Goal: Task Accomplishment & Management: Use online tool/utility

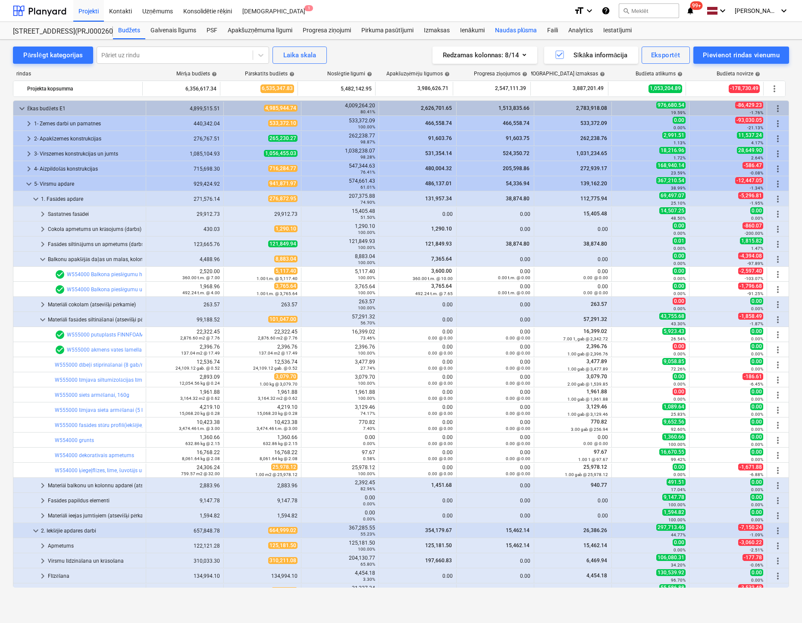
click at [516, 30] on div "Naudas plūsma" at bounding box center [516, 30] width 53 height 17
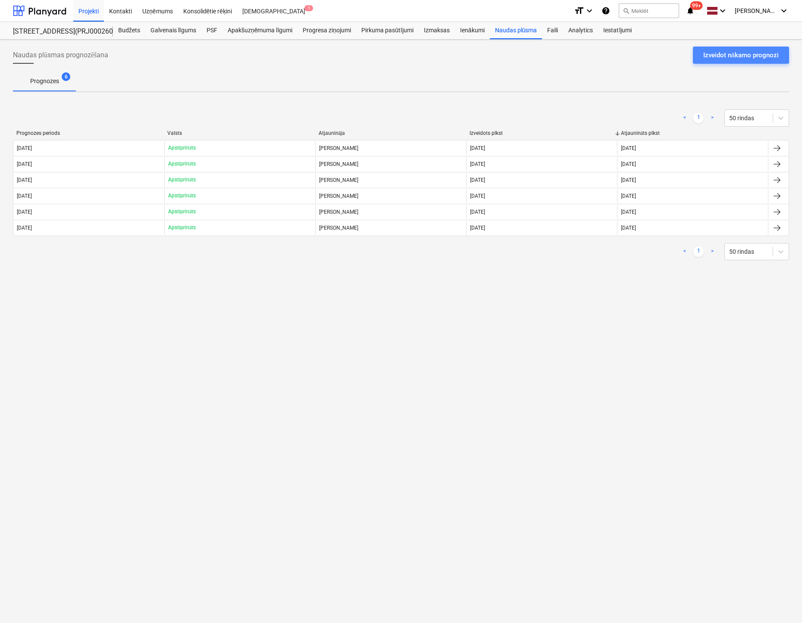
click at [737, 54] on div "Izveidot nākamo prognozi" at bounding box center [740, 55] width 75 height 11
click at [717, 53] on div "Izveidot nākamo prognozi" at bounding box center [740, 55] width 75 height 11
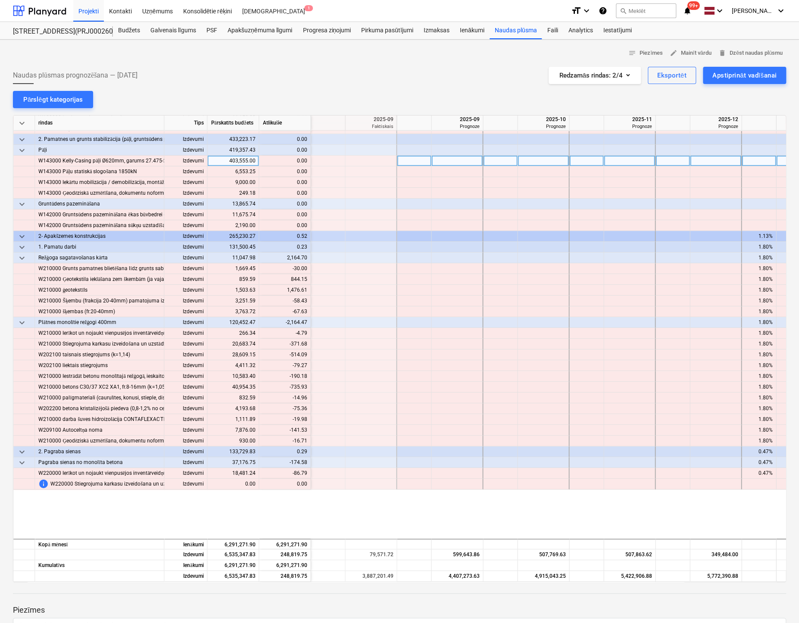
scroll to position [259, 862]
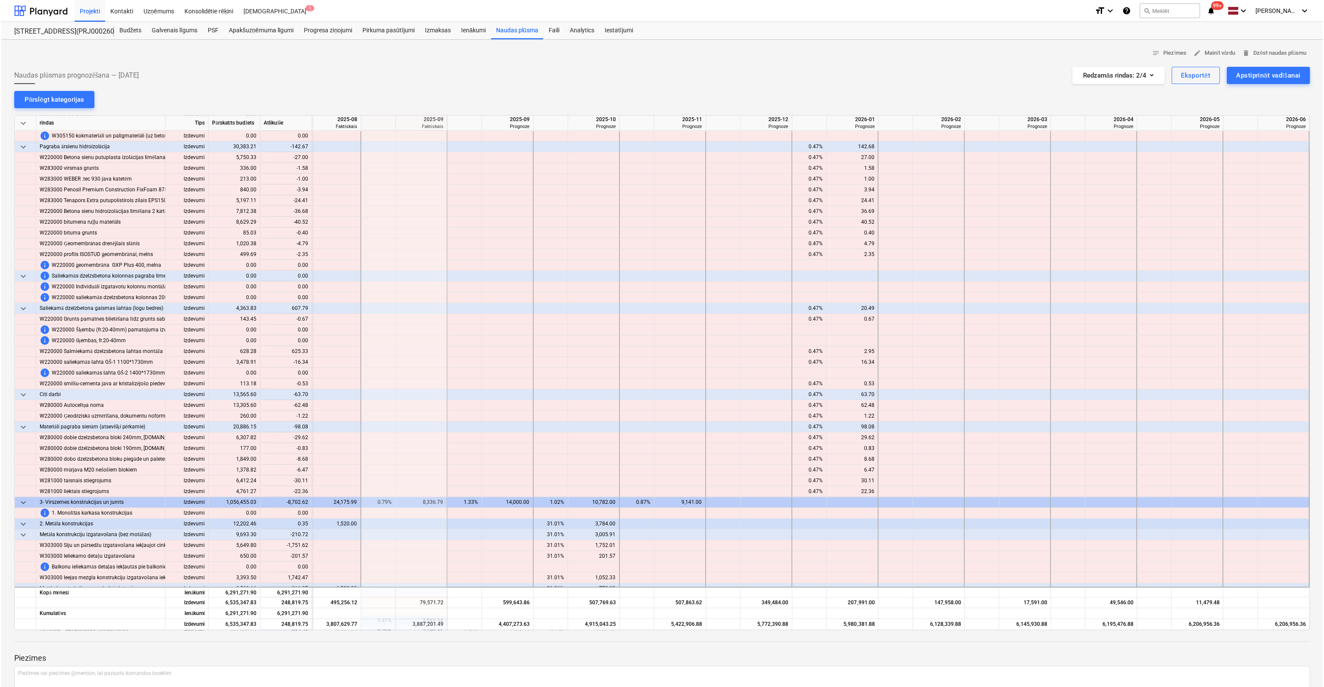
scroll to position [776, 816]
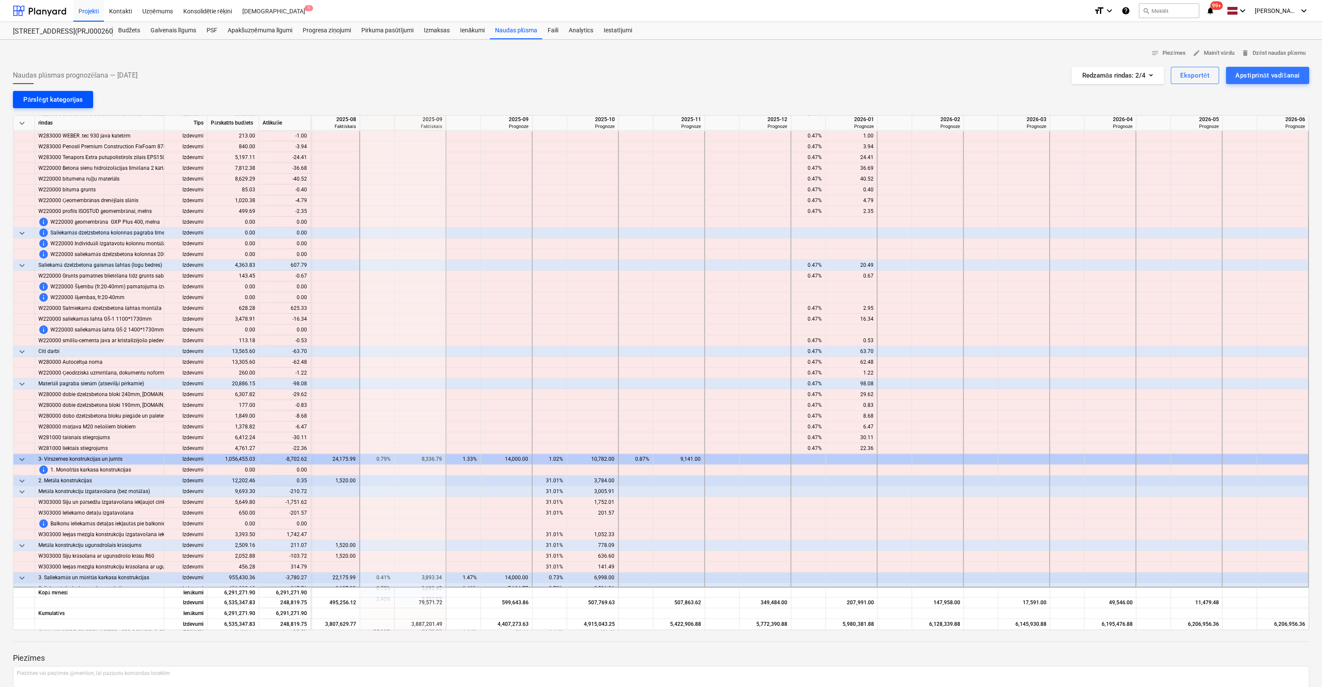
click at [51, 95] on div "Pārslēgt kategorijas" at bounding box center [52, 99] width 59 height 11
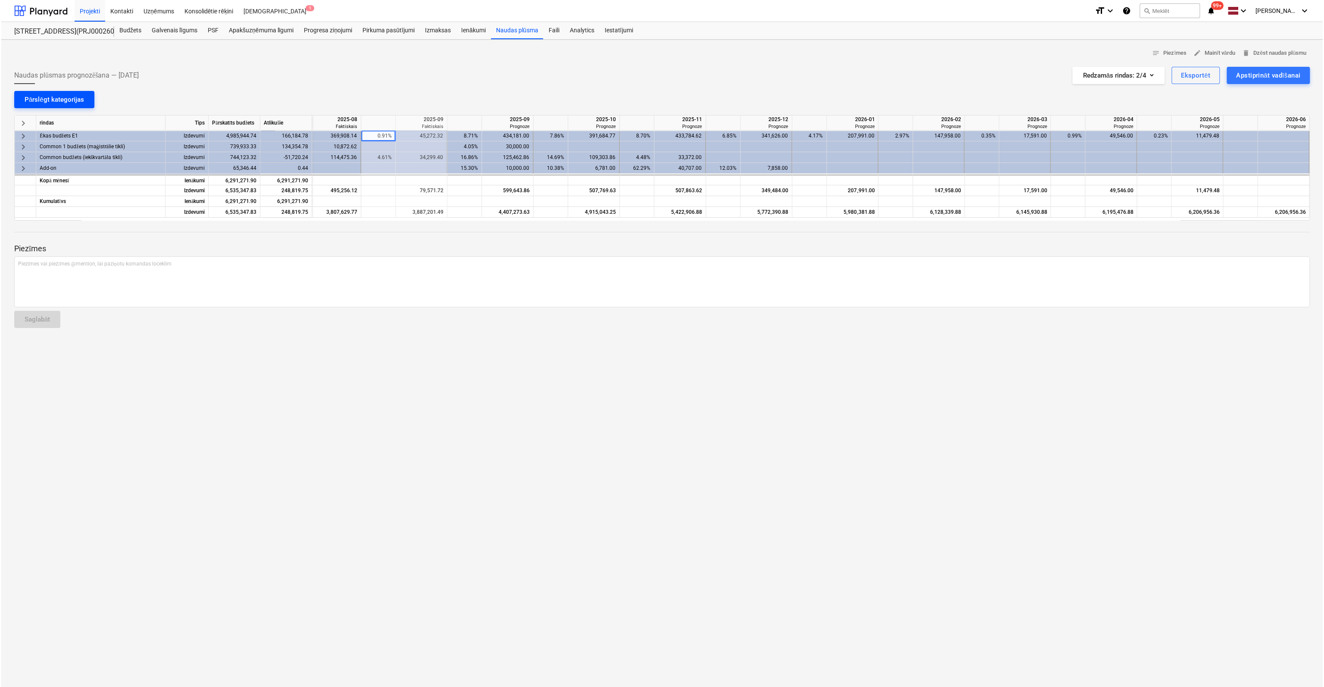
scroll to position [0, 811]
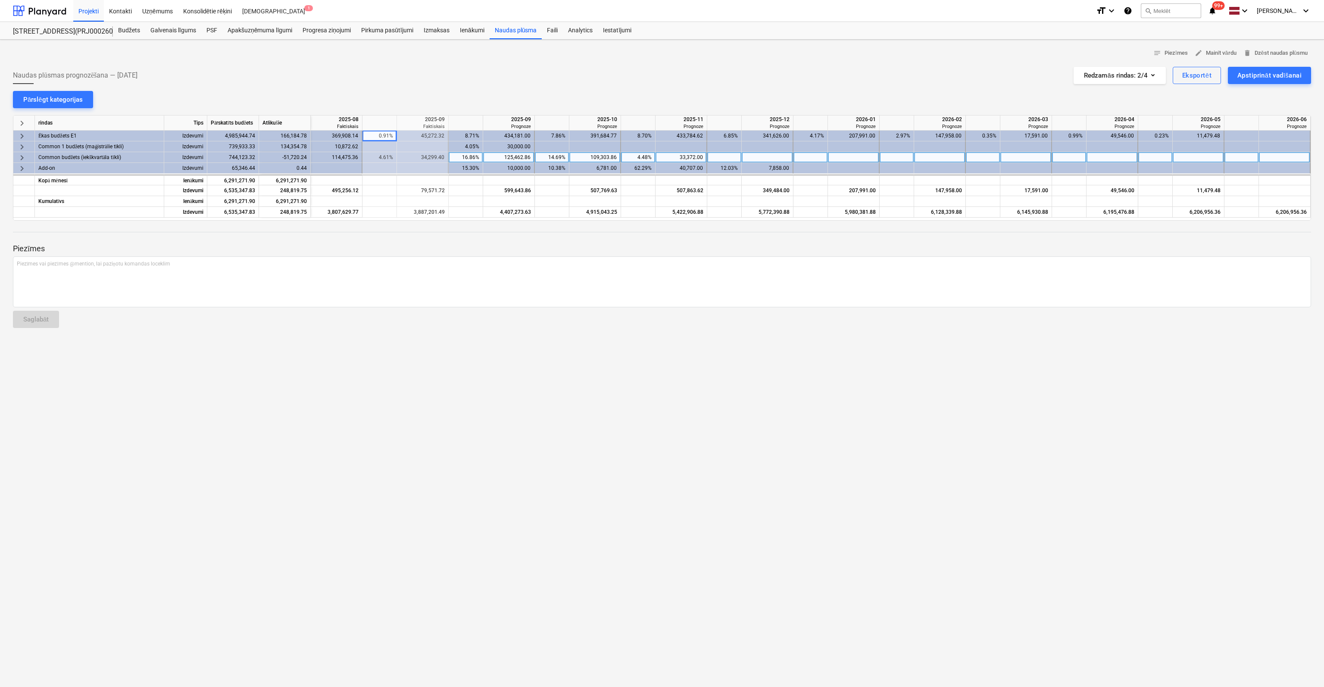
click at [19, 156] on span "keyboard_arrow_right" at bounding box center [22, 158] width 10 height 10
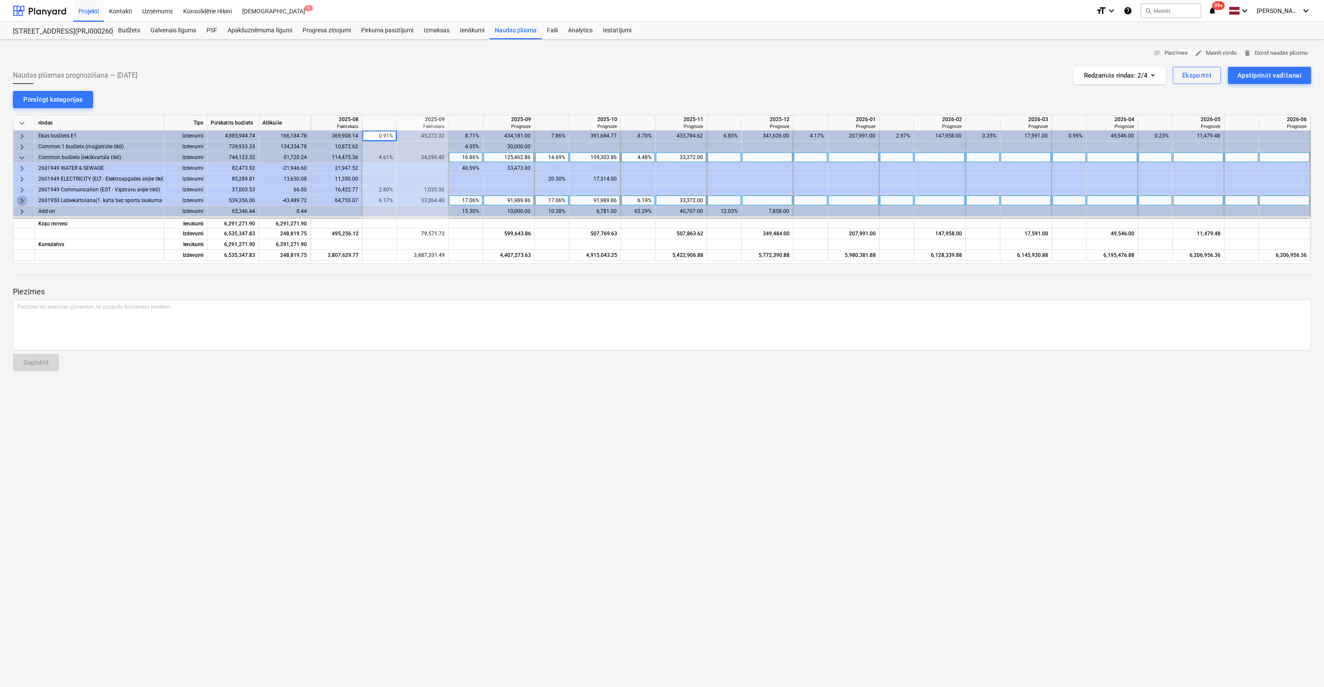
click at [21, 197] on span "keyboard_arrow_right" at bounding box center [22, 201] width 10 height 10
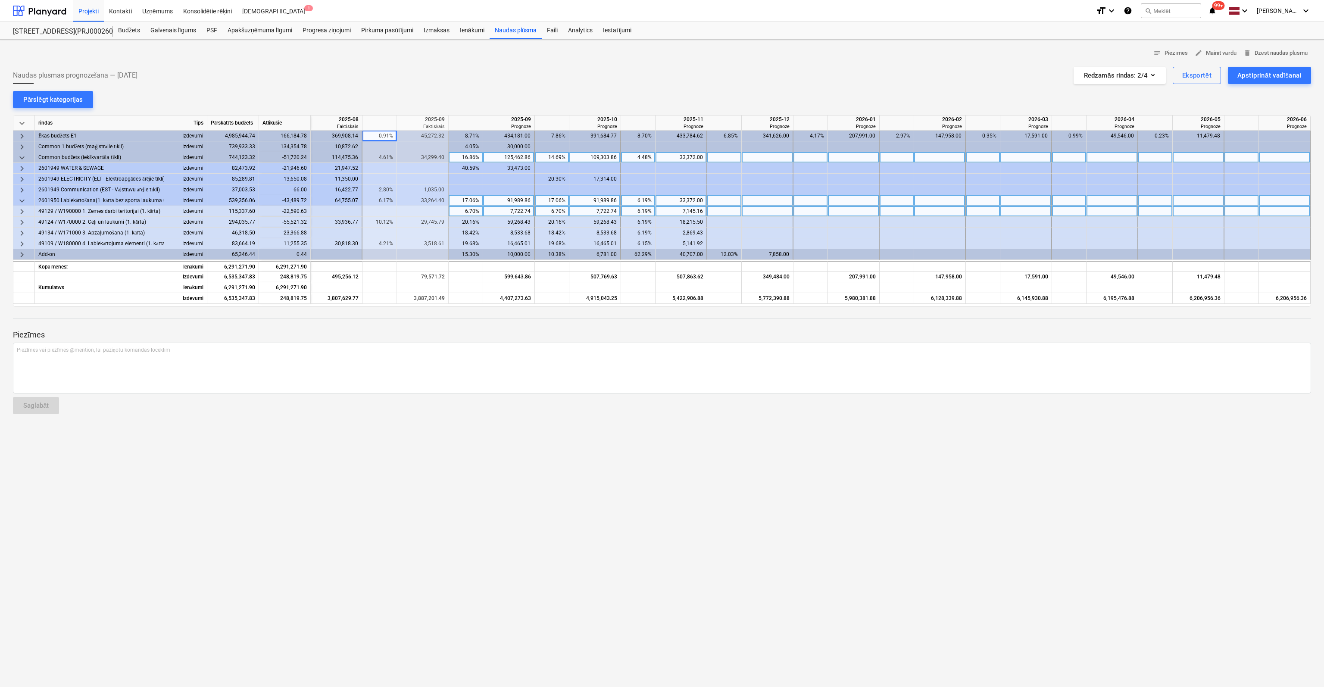
click at [470, 211] on div "6.70%" at bounding box center [465, 211] width 27 height 11
type input "0"
type input "30000"
type input "40000"
type input "30000"
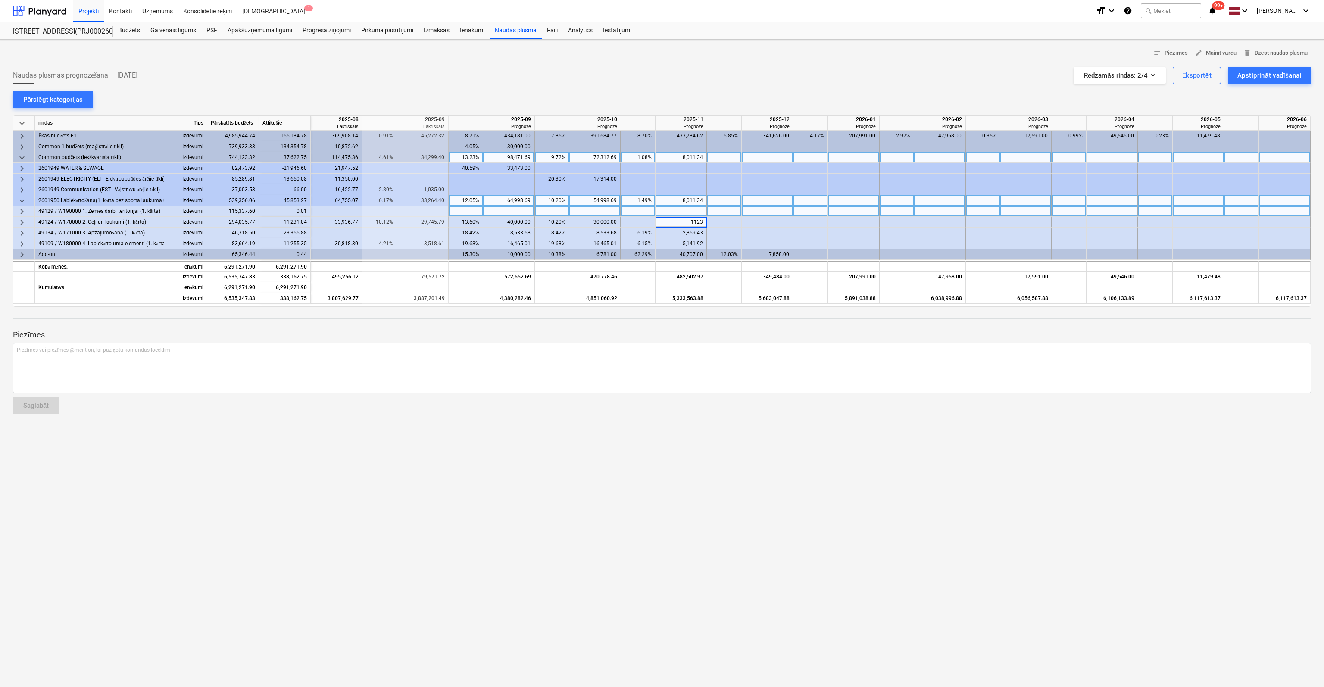
type input "11231"
type input "20000"
type input "15000"
type input "8303"
type input "30818"
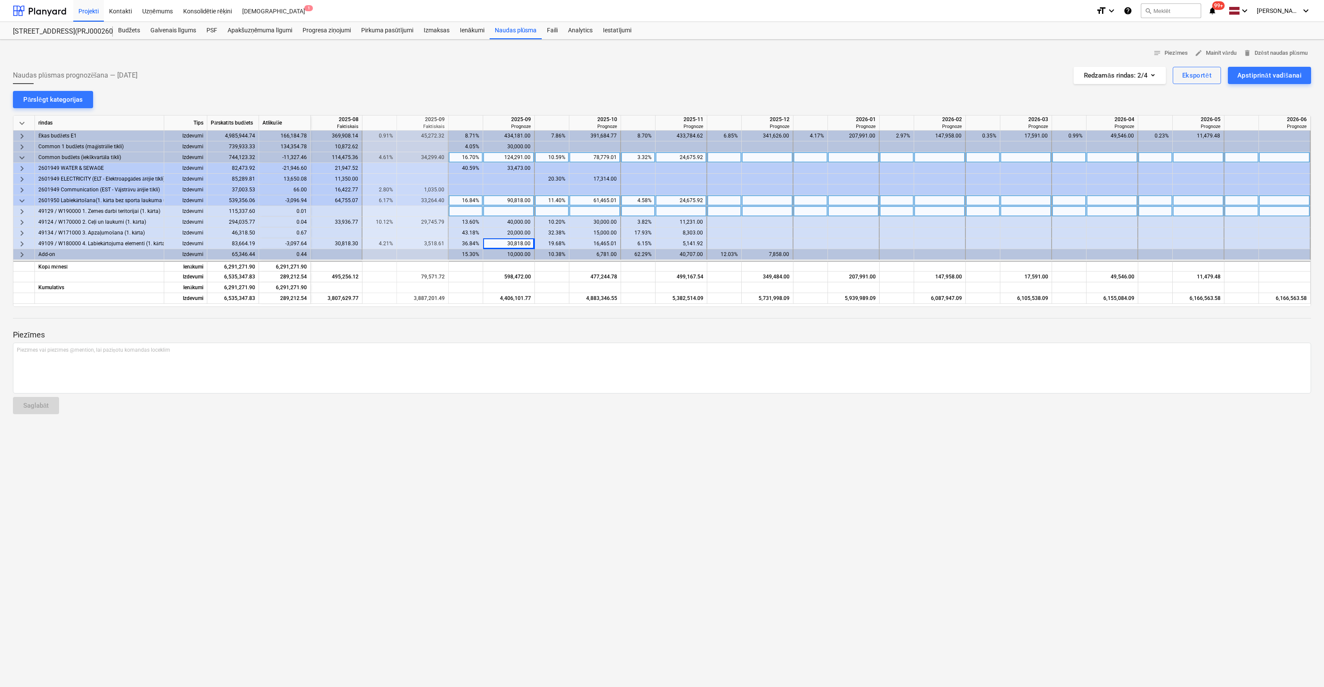
click at [514, 200] on div "90,818.00" at bounding box center [509, 200] width 44 height 11
type input "0"
type input "87721"
type input "13650"
type input "11524"
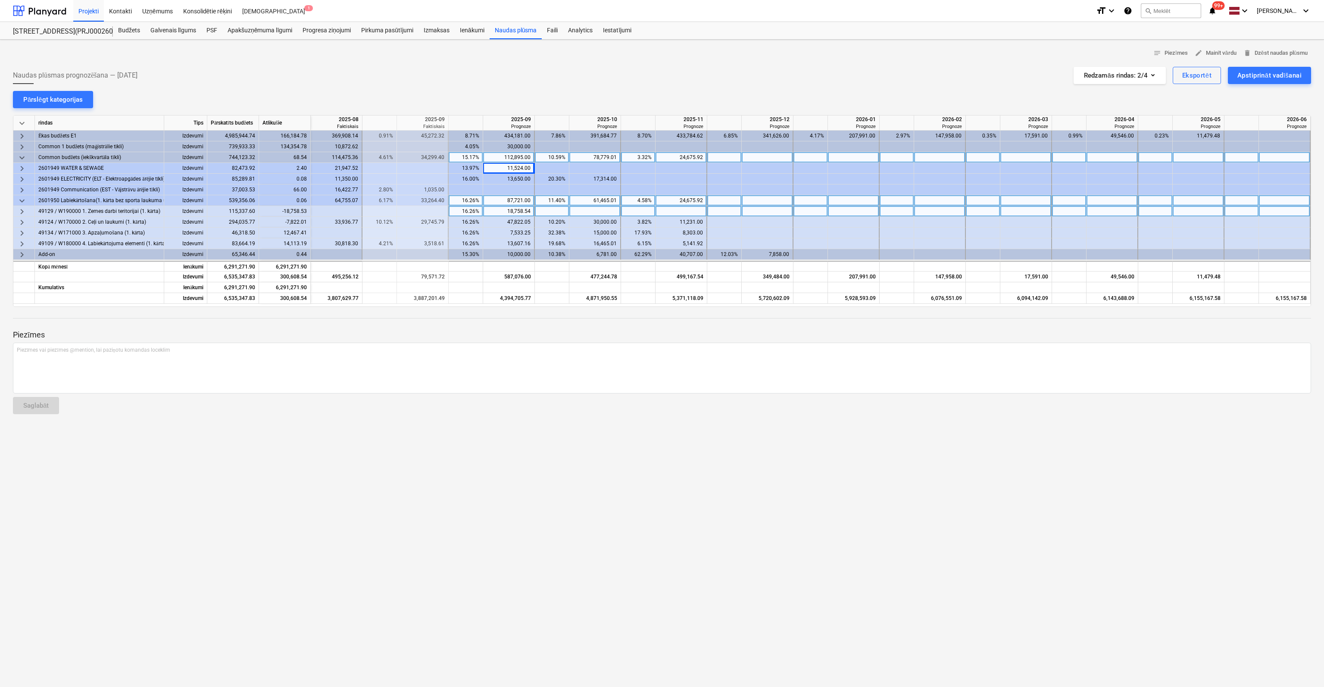
click at [473, 211] on div "16.26%" at bounding box center [465, 211] width 27 height 11
type input "0"
type input "40000"
type input "20000"
type input "27720"
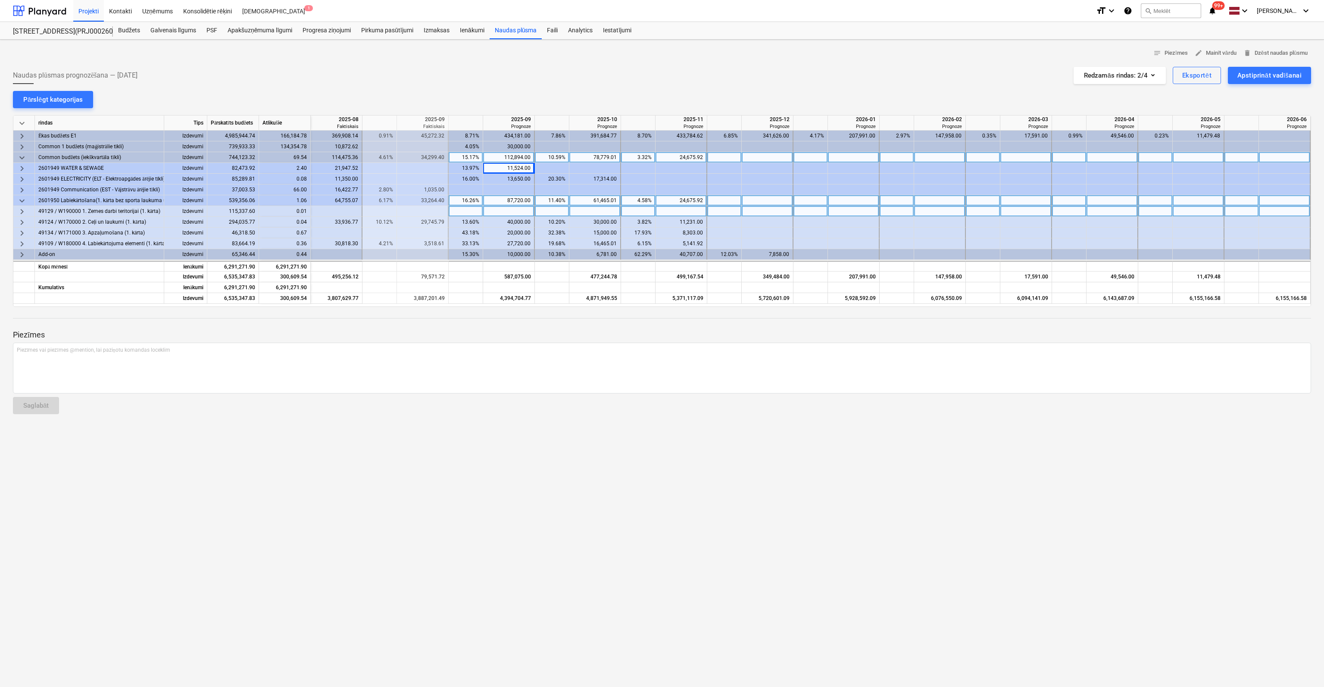
click at [20, 157] on span "keyboard_arrow_down" at bounding box center [22, 158] width 10 height 10
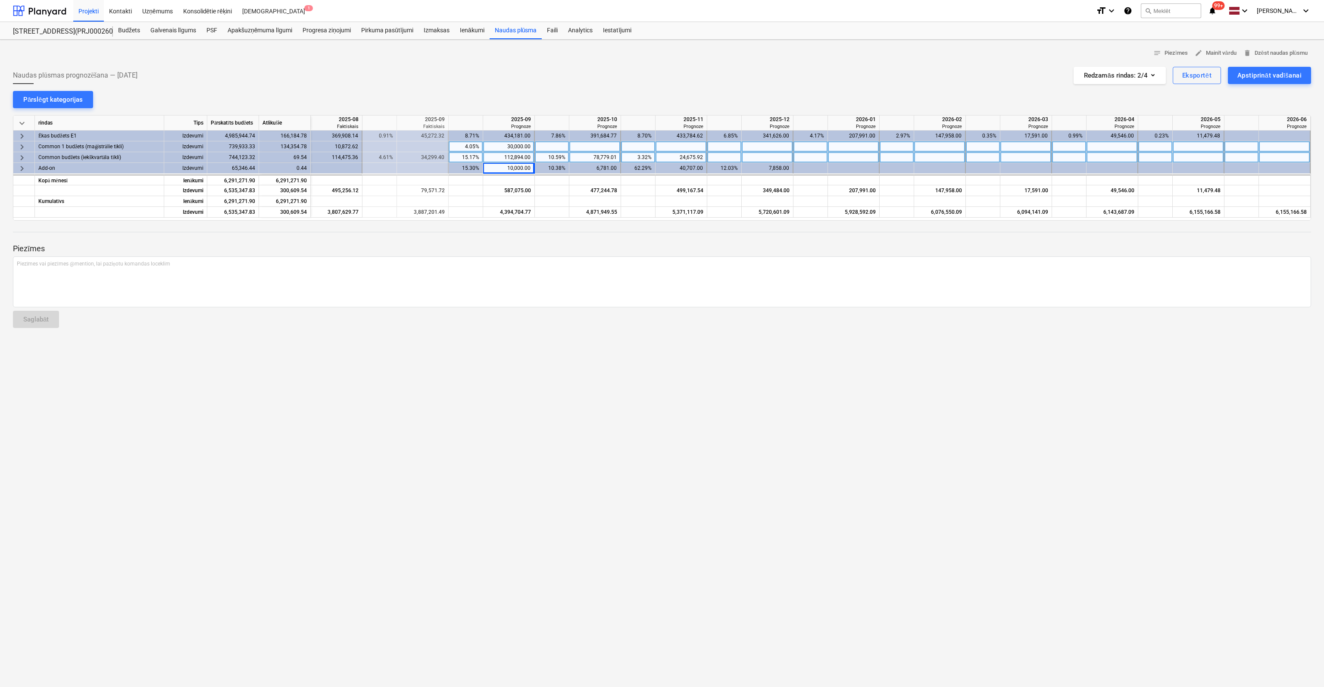
click at [593, 145] on div at bounding box center [596, 146] width 52 height 11
click at [21, 145] on span "keyboard_arrow_right" at bounding box center [22, 147] width 10 height 10
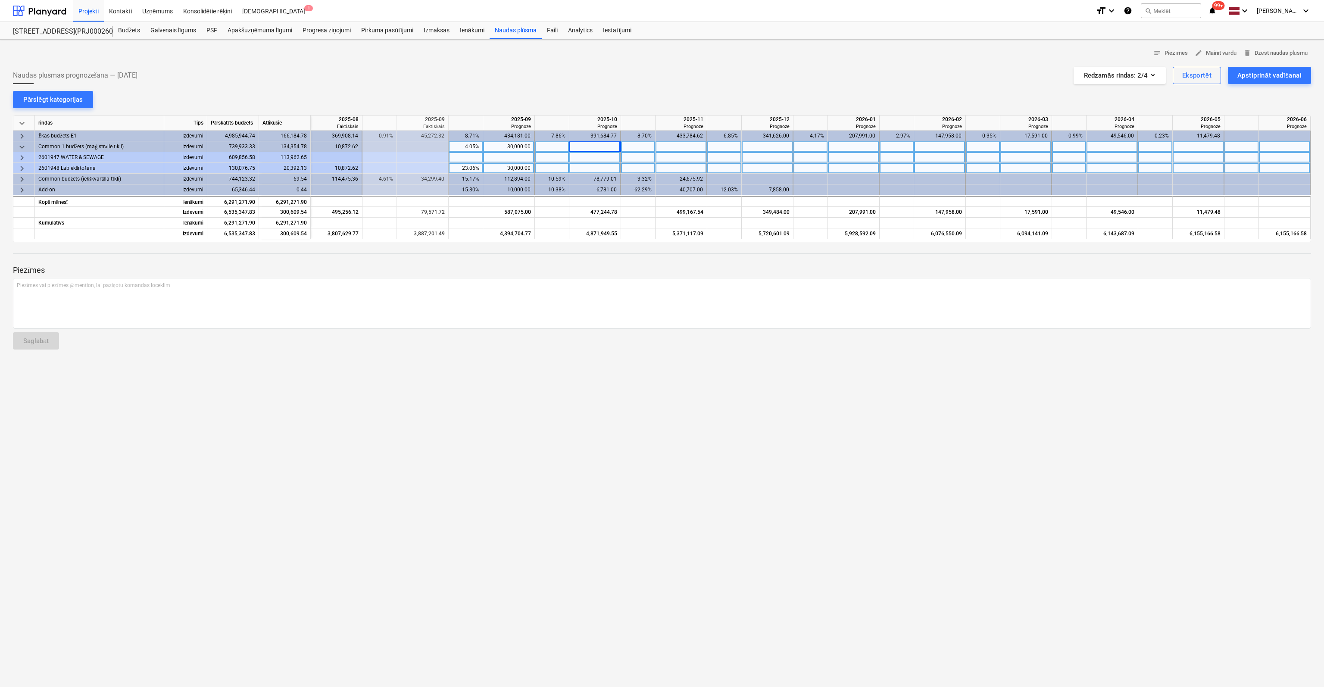
click at [586, 166] on div at bounding box center [596, 168] width 52 height 11
type input "20392"
click at [21, 155] on span "keyboard_arrow_right" at bounding box center [22, 158] width 10 height 10
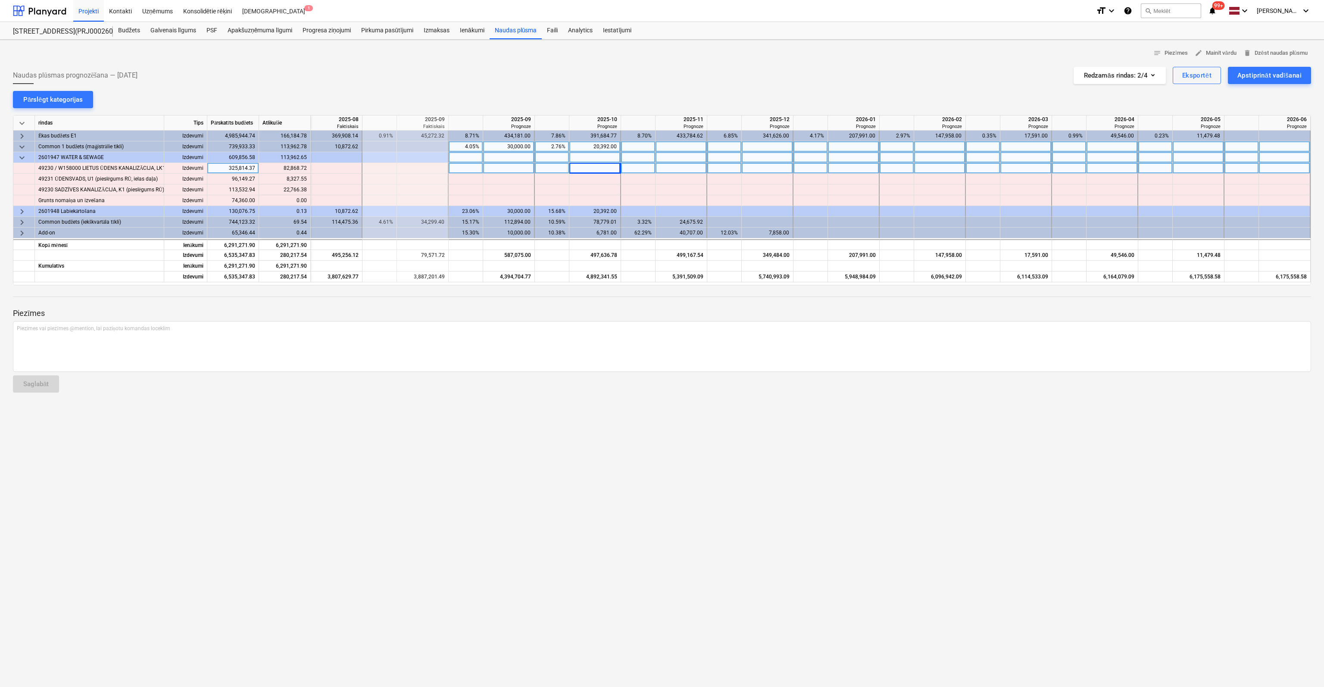
click at [512, 168] on div at bounding box center [509, 168] width 52 height 11
type input "40000"
type input "8327"
type input "22766"
type input "42868"
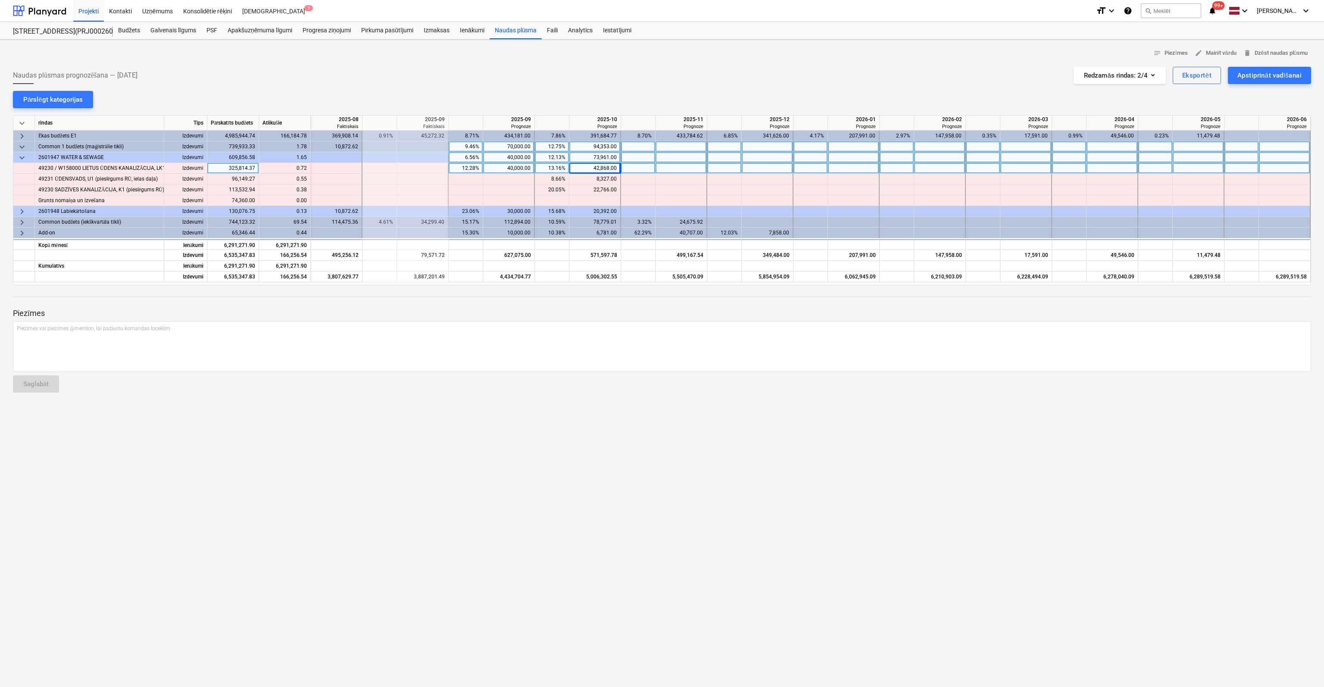
click at [22, 145] on span "keyboard_arrow_down" at bounding box center [22, 147] width 10 height 10
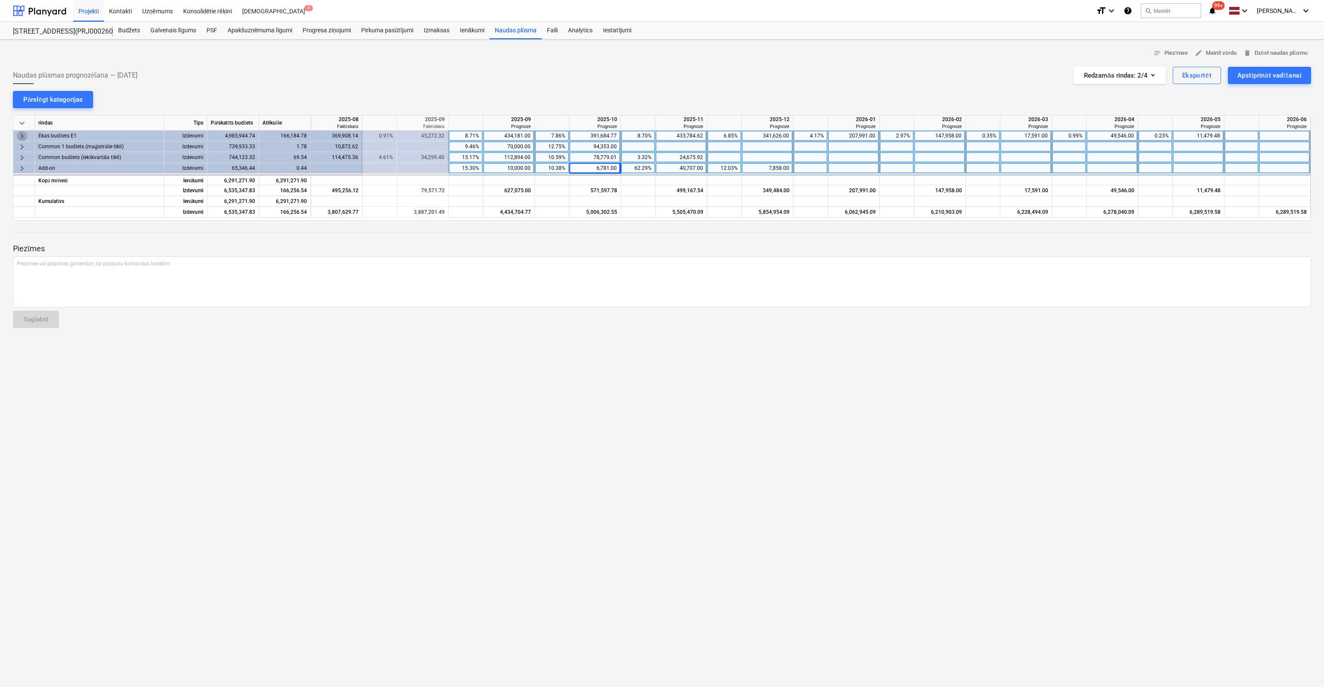
click at [22, 135] on span "keyboard_arrow_right" at bounding box center [22, 136] width 10 height 10
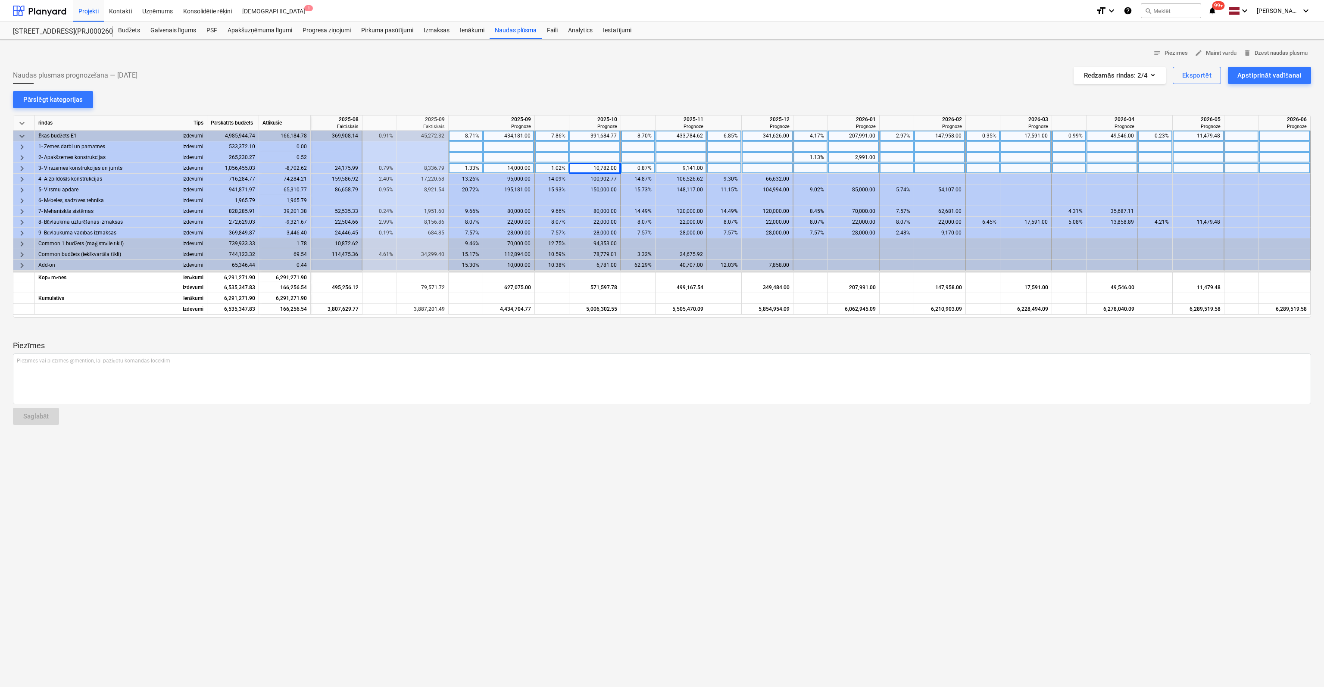
click at [696, 169] on div "9,141.00" at bounding box center [681, 168] width 44 height 11
type input "5297"
type input "74285"
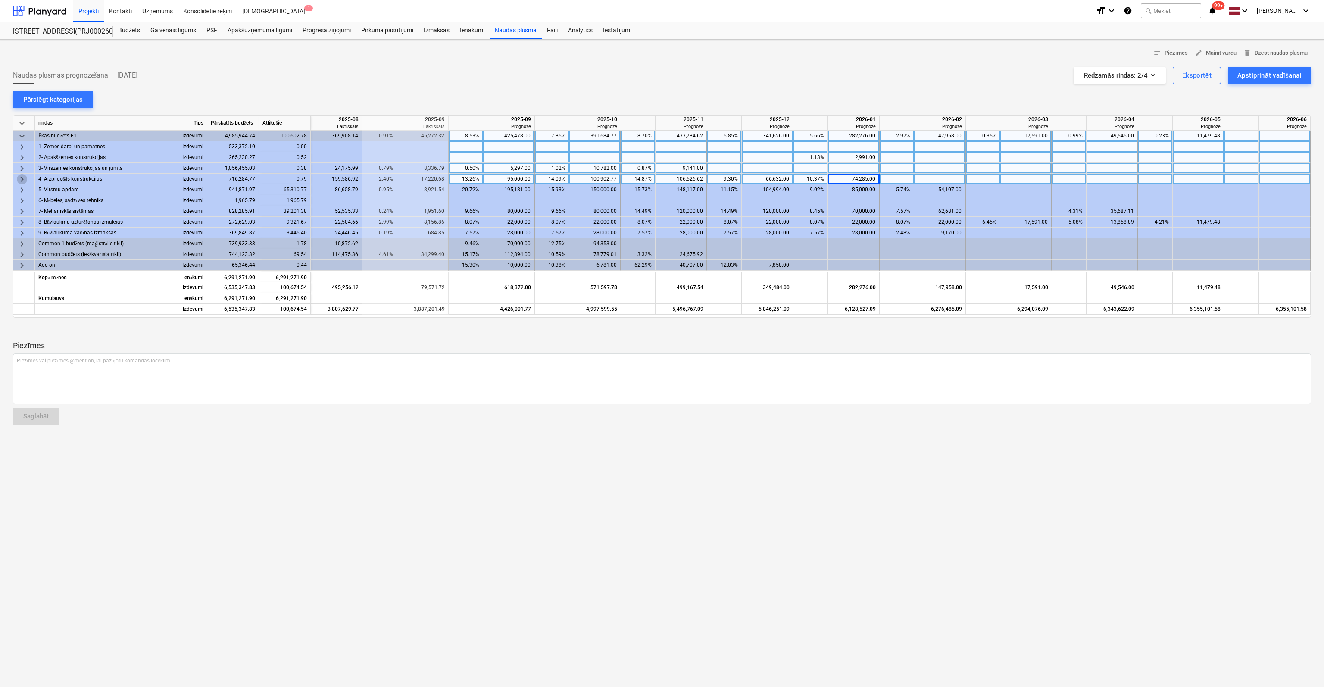
click at [22, 178] on span "keyboard_arrow_right" at bounding box center [22, 179] width 10 height 10
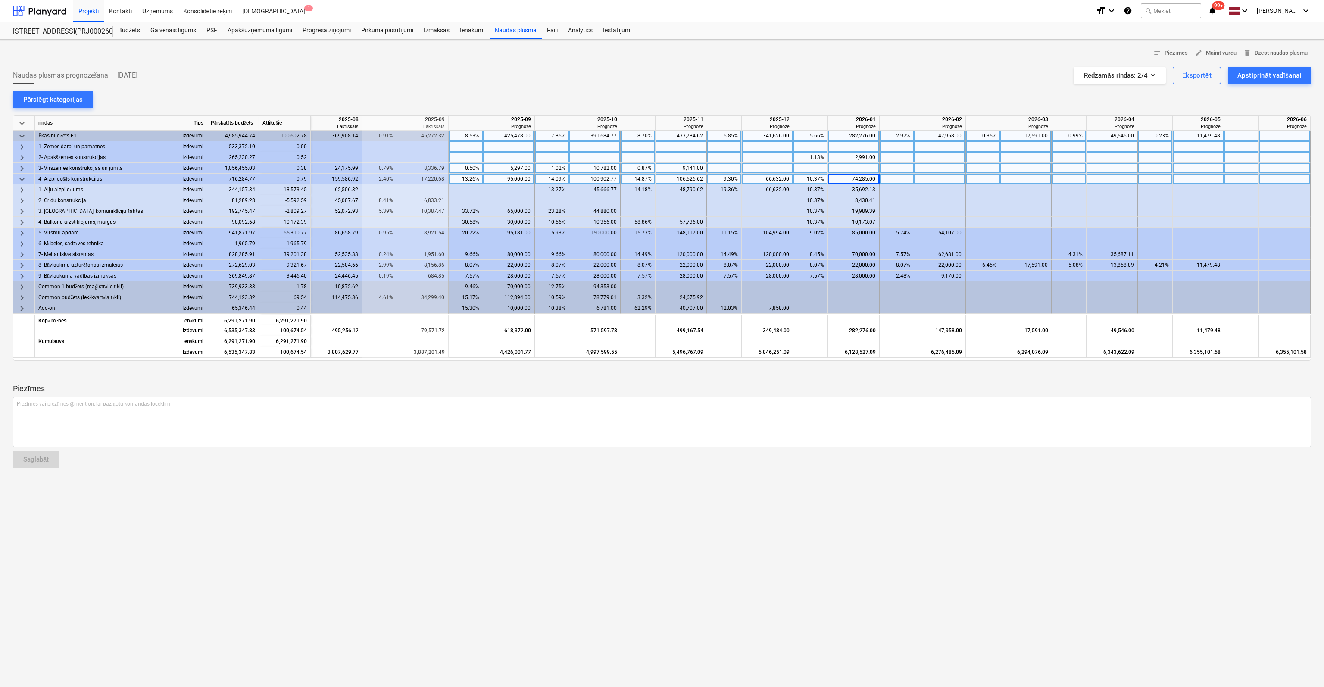
click at [22, 178] on span "keyboard_arrow_down" at bounding box center [22, 179] width 10 height 10
